Goal: Obtain resource: Obtain resource

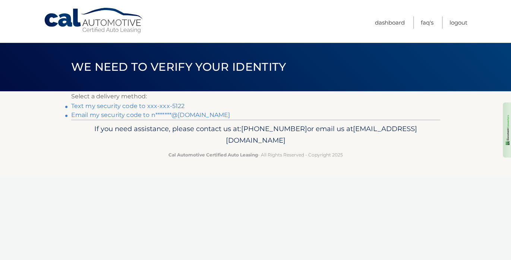
click at [142, 107] on link "Text my security code to xxx-xxx-5122" at bounding box center [128, 106] width 114 height 7
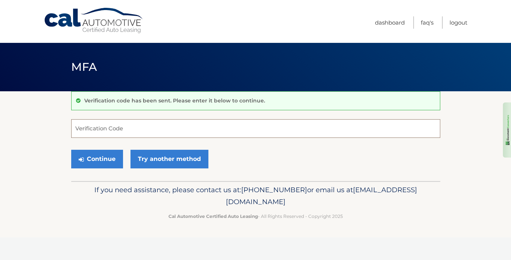
click at [122, 133] on input "Verification Code" at bounding box center [255, 128] width 369 height 19
click at [122, 129] on input "Verification Code" at bounding box center [255, 128] width 369 height 19
type input "039947"
click at [110, 156] on button "Continue" at bounding box center [97, 159] width 52 height 19
click at [112, 157] on button "Continue" at bounding box center [97, 159] width 52 height 19
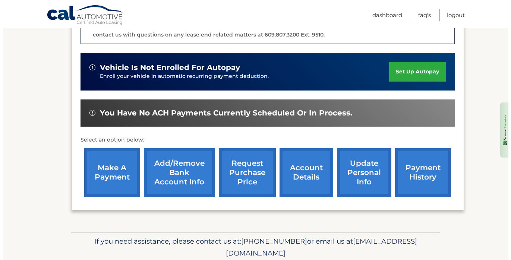
scroll to position [224, 0]
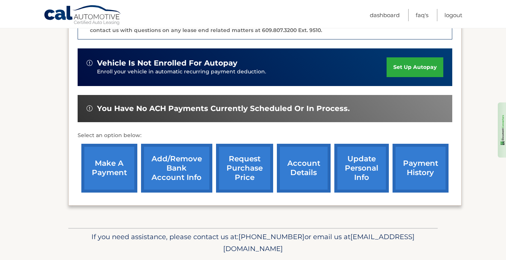
click at [258, 159] on link "request purchase price" at bounding box center [244, 168] width 57 height 49
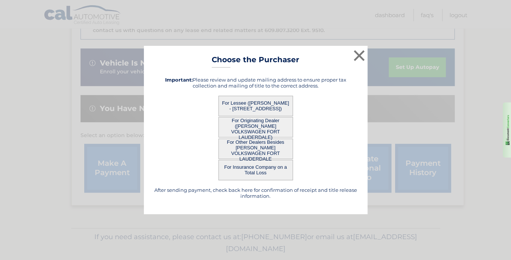
click at [267, 100] on button "For Lessee (CARIDAD HECHAVARRIA - 16909 N Bay Rd, bldg 1 #619, Sunny Isles, FL …" at bounding box center [256, 106] width 75 height 21
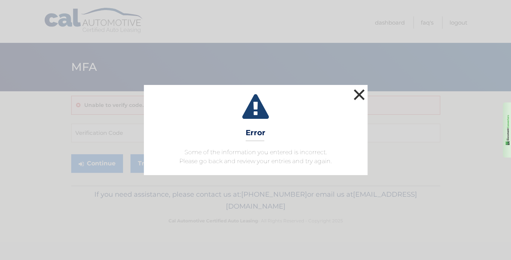
click at [362, 93] on button "×" at bounding box center [359, 94] width 15 height 15
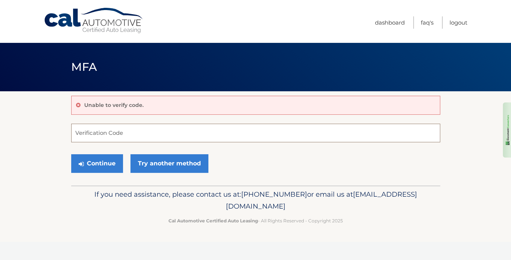
click at [126, 134] on input "Verification Code" at bounding box center [255, 133] width 369 height 19
type input "039947"
click at [106, 161] on button "Continue" at bounding box center [97, 163] width 52 height 19
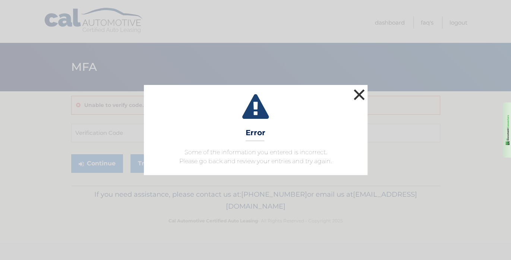
click at [356, 95] on button "×" at bounding box center [359, 94] width 15 height 15
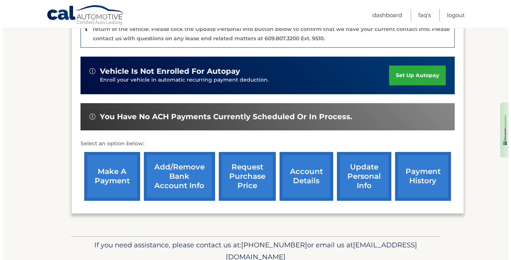
scroll to position [224, 0]
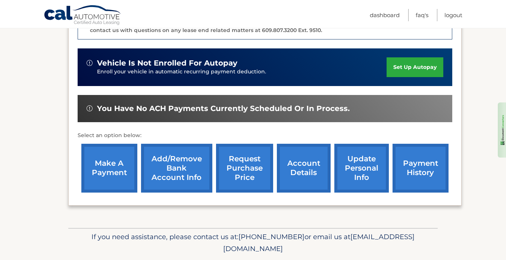
click at [255, 157] on link "request purchase price" at bounding box center [244, 168] width 57 height 49
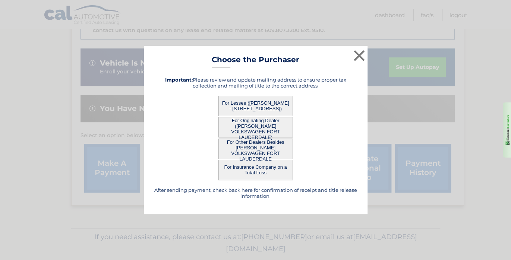
click at [258, 133] on button "For Originating Dealer ([PERSON_NAME] VOLKSWAGEN FORT LAUDERDALE)" at bounding box center [256, 127] width 75 height 21
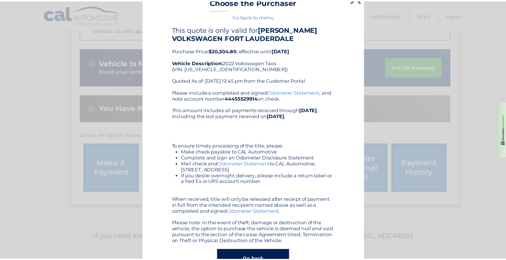
scroll to position [0, 0]
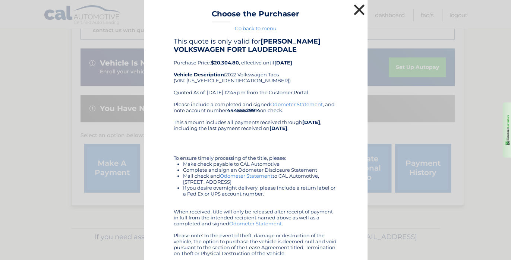
click at [357, 6] on button "×" at bounding box center [359, 9] width 15 height 15
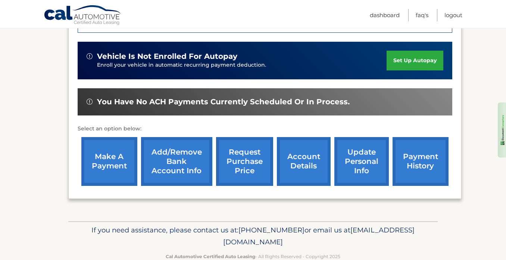
scroll to position [236, 0]
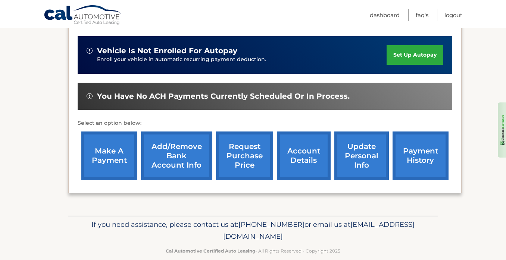
click at [253, 146] on link "request purchase price" at bounding box center [244, 156] width 57 height 49
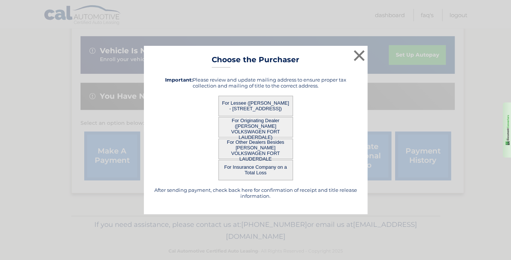
click at [273, 147] on button "For Other Dealers Besides [PERSON_NAME] VOLKSWAGEN FORT LAUDERDALE" at bounding box center [256, 149] width 75 height 21
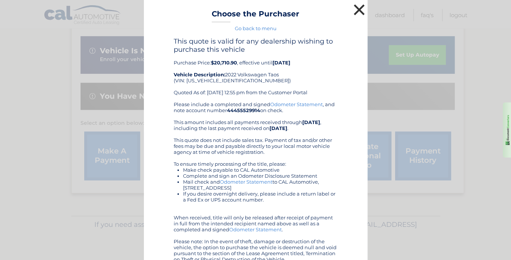
click at [354, 12] on button "×" at bounding box center [359, 9] width 15 height 15
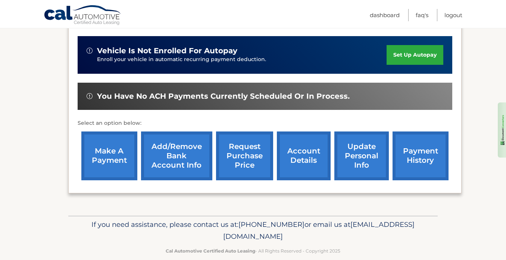
click at [250, 137] on link "request purchase price" at bounding box center [244, 156] width 57 height 49
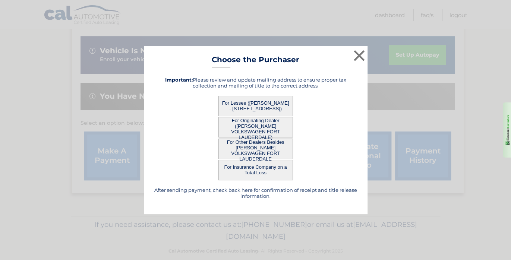
click at [254, 126] on button "For Originating Dealer ([PERSON_NAME] VOLKSWAGEN FORT LAUDERDALE)" at bounding box center [256, 127] width 75 height 21
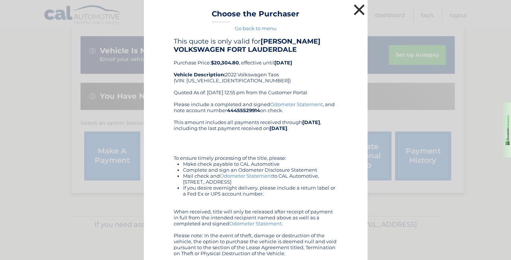
click at [356, 11] on button "×" at bounding box center [359, 9] width 15 height 15
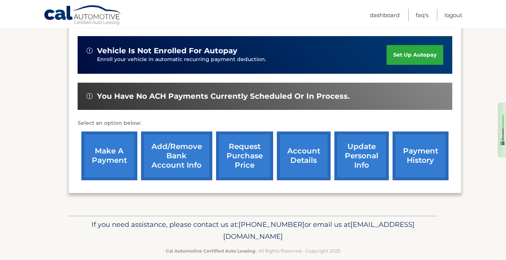
click at [241, 137] on link "request purchase price" at bounding box center [244, 156] width 57 height 49
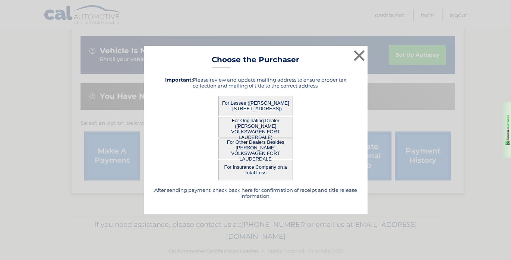
click at [250, 100] on button "For Lessee ([PERSON_NAME] - [STREET_ADDRESS])" at bounding box center [256, 106] width 75 height 21
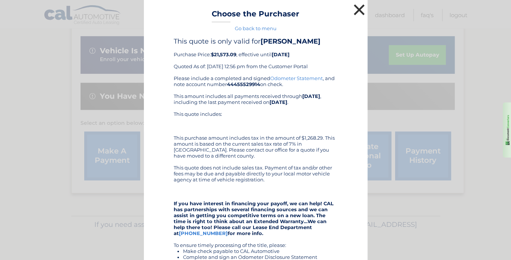
click at [356, 8] on button "×" at bounding box center [359, 9] width 15 height 15
